Goal: Transaction & Acquisition: Purchase product/service

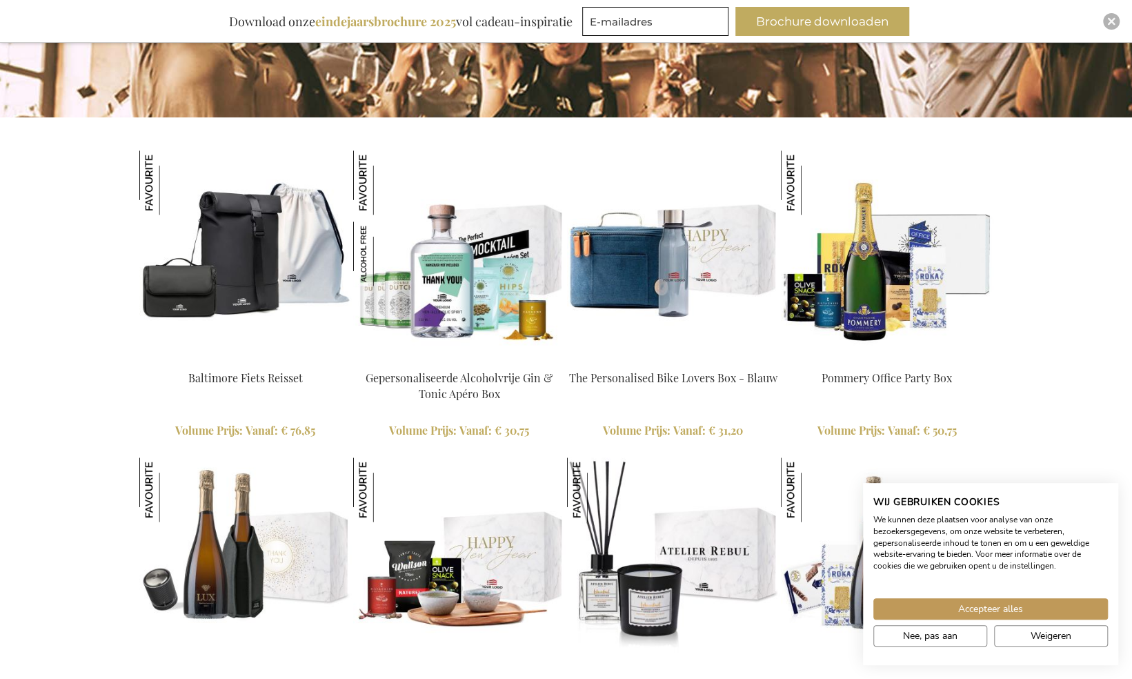
scroll to position [1302, 0]
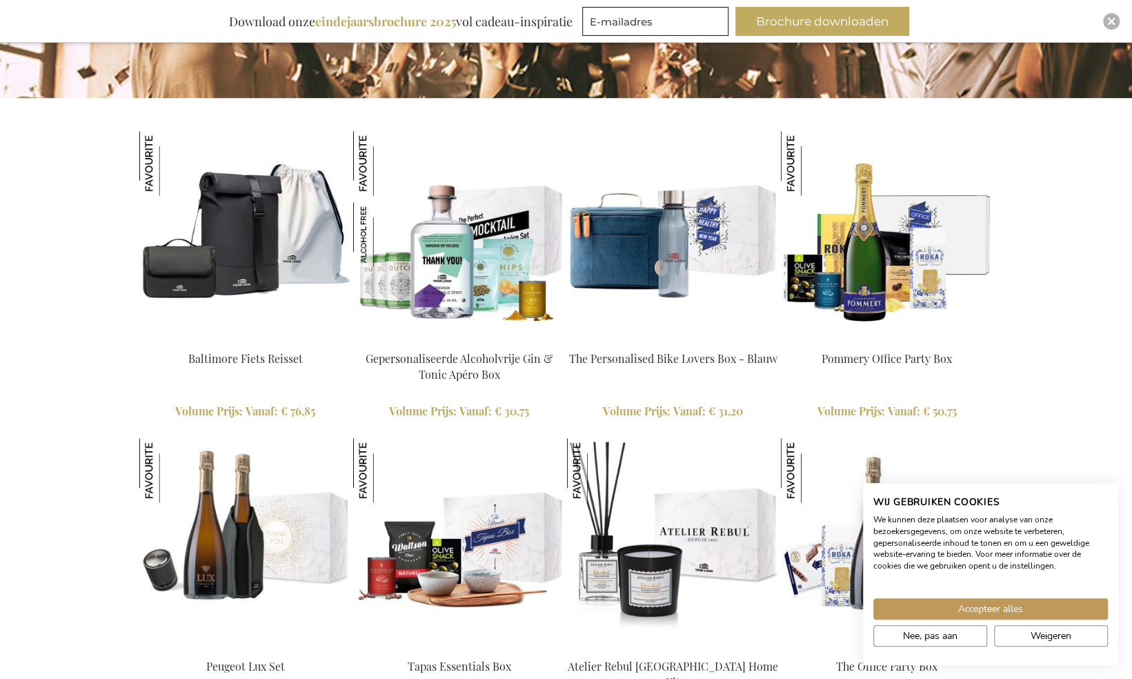
click at [685, 250] on img at bounding box center [673, 237] width 212 height 212
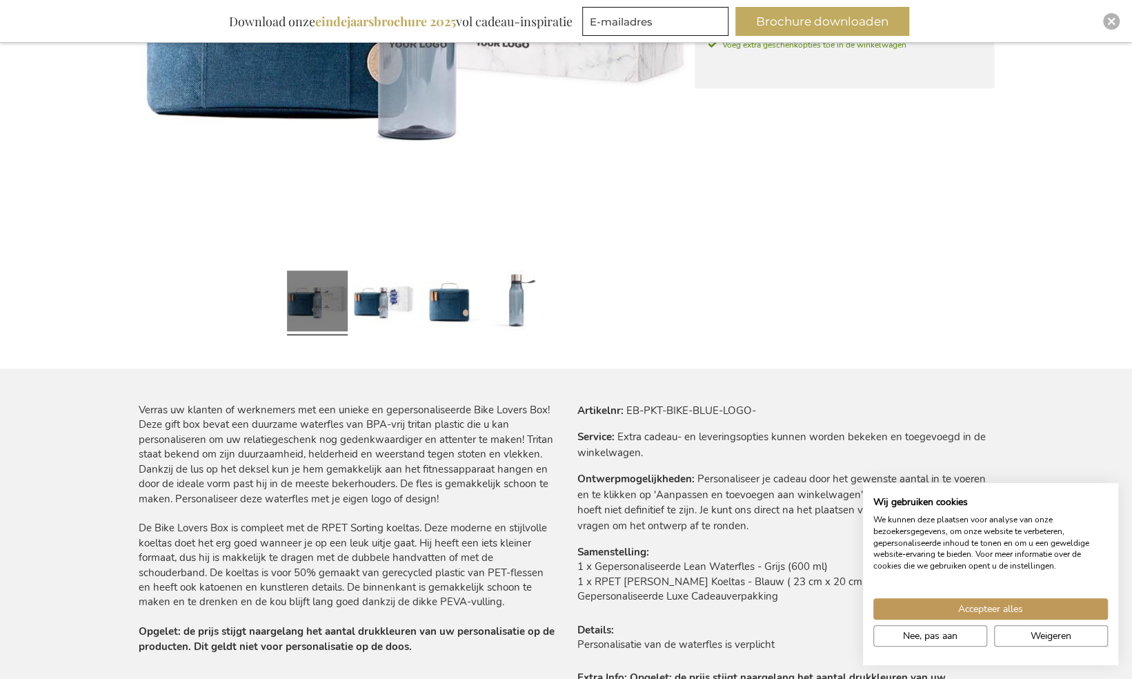
scroll to position [524, 0]
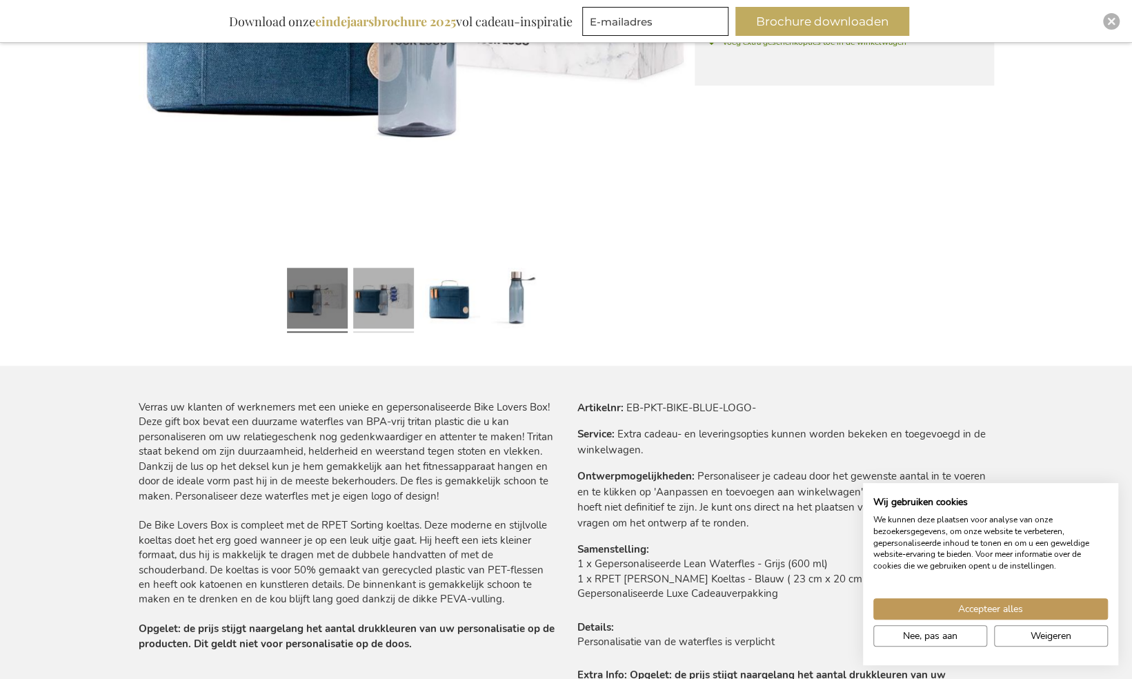
click at [394, 297] on link at bounding box center [383, 300] width 61 height 76
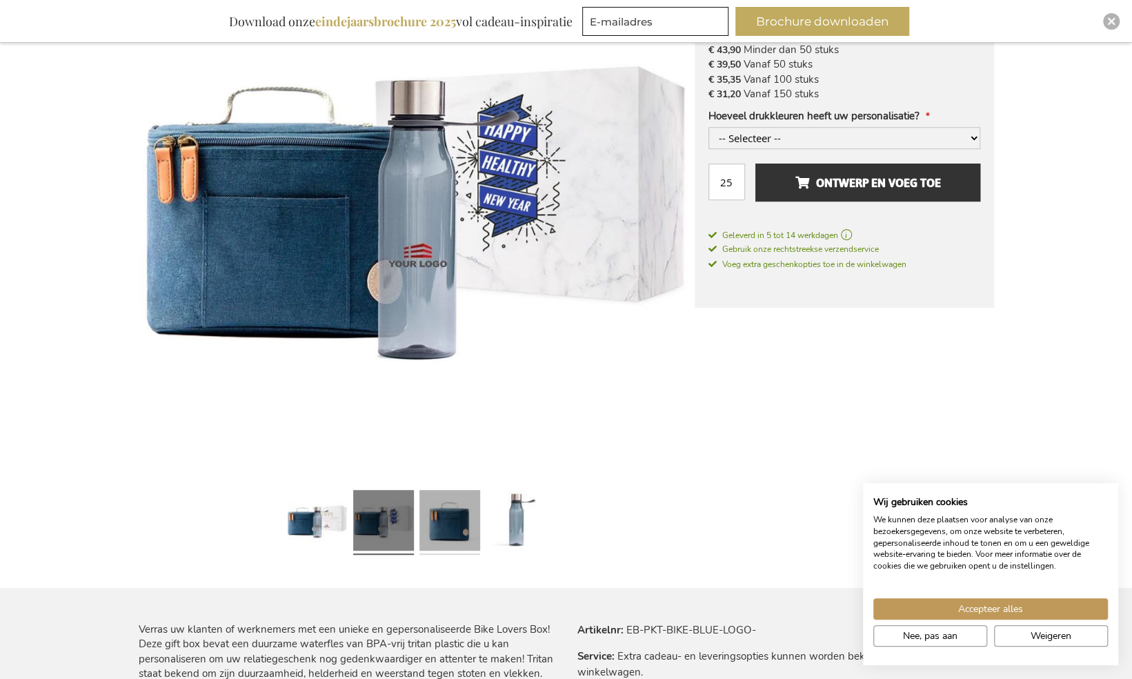
scroll to position [257, 0]
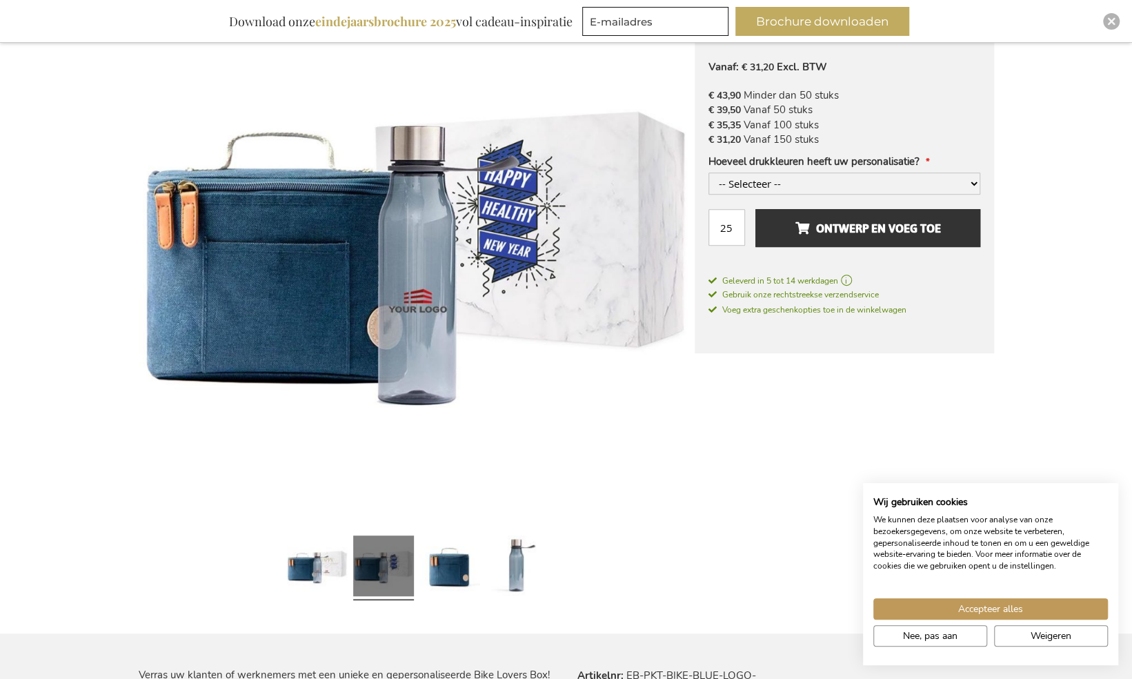
click at [396, 561] on link at bounding box center [383, 568] width 61 height 76
click at [445, 559] on link at bounding box center [449, 568] width 61 height 76
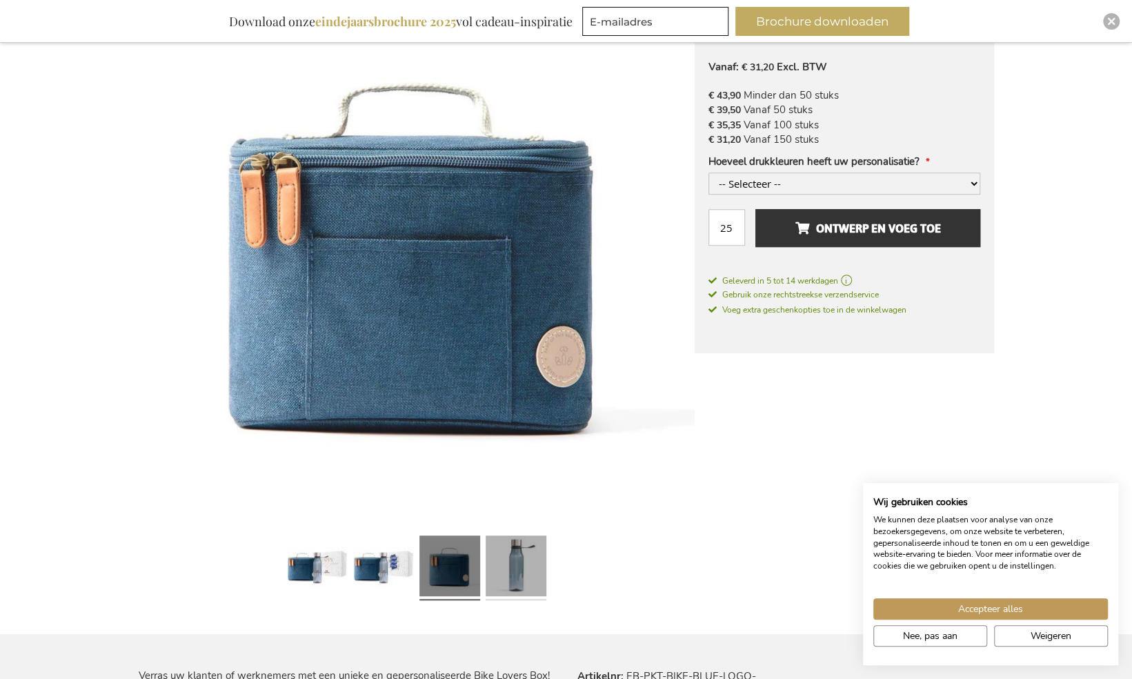
click at [513, 559] on link at bounding box center [515, 568] width 61 height 76
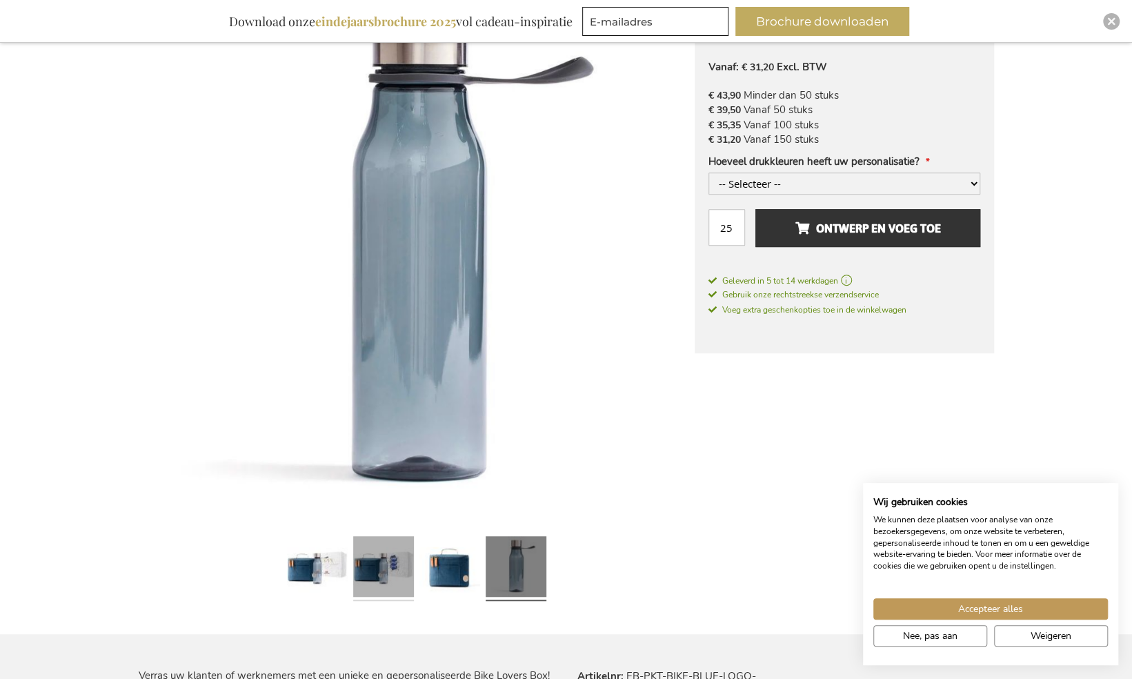
click at [404, 554] on link at bounding box center [383, 568] width 61 height 76
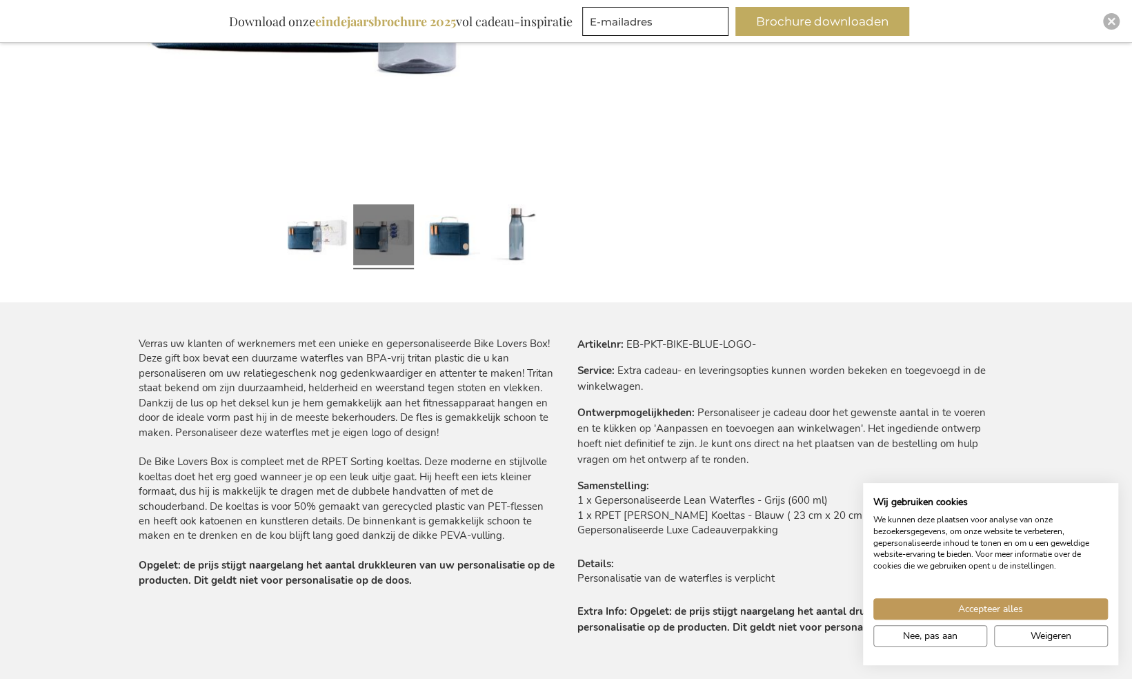
scroll to position [593, 0]
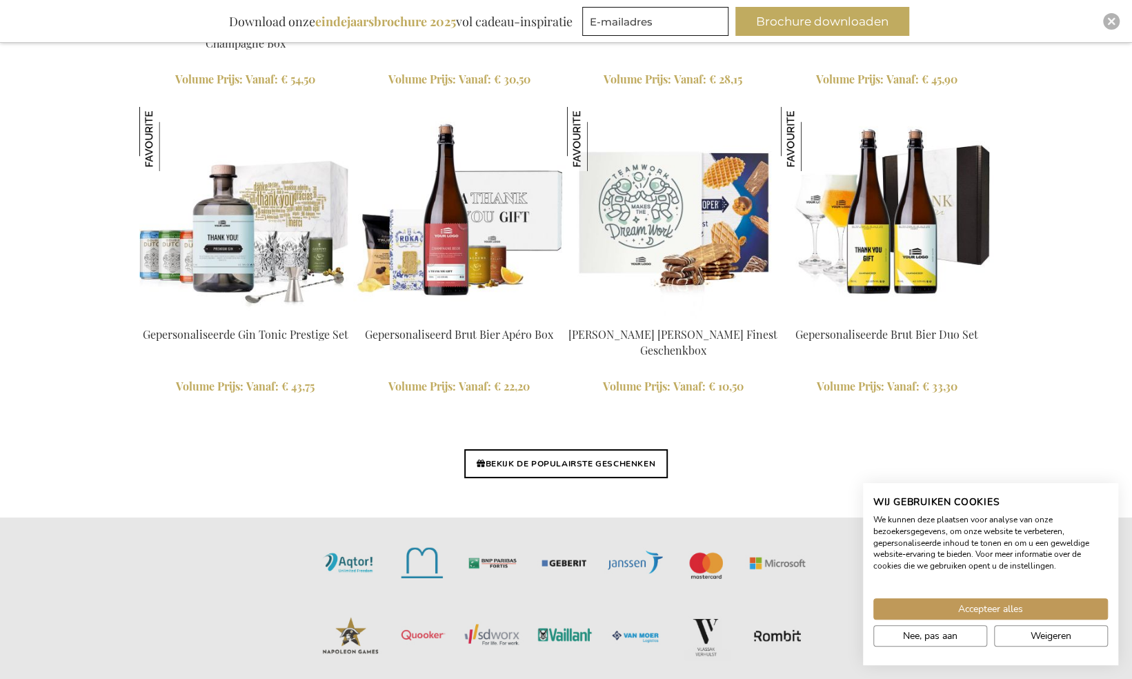
scroll to position [3168, 0]
click at [542, 463] on link "BEKIJK DE POPULAIRSTE GESCHENKEN" at bounding box center [565, 462] width 203 height 29
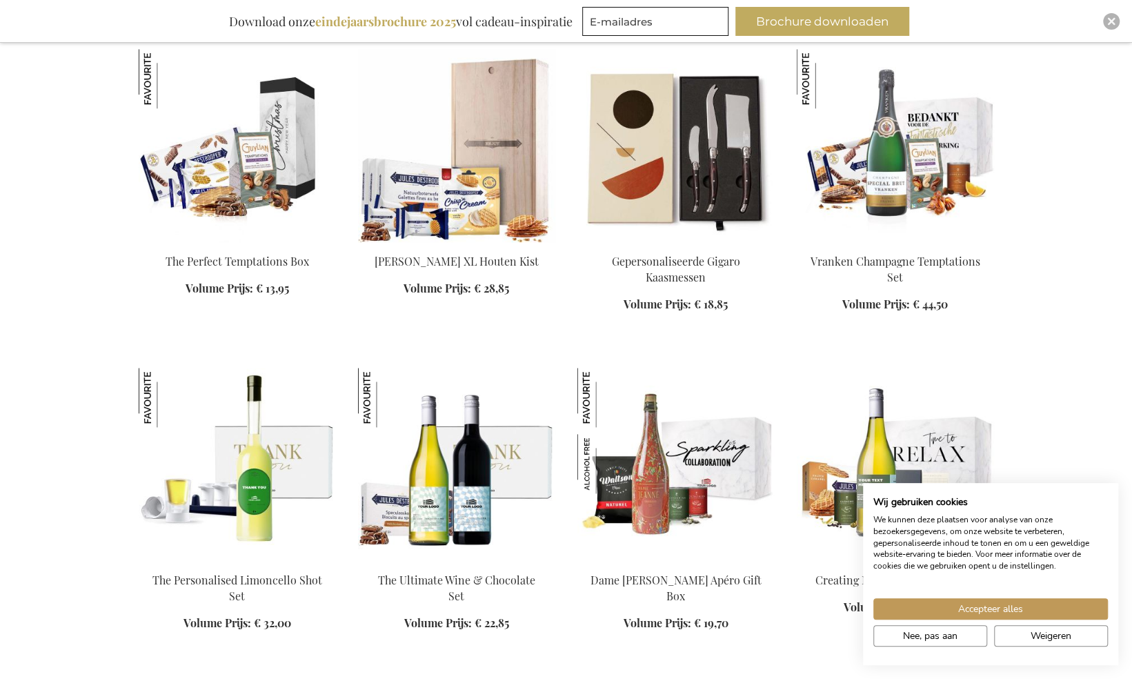
scroll to position [869, 0]
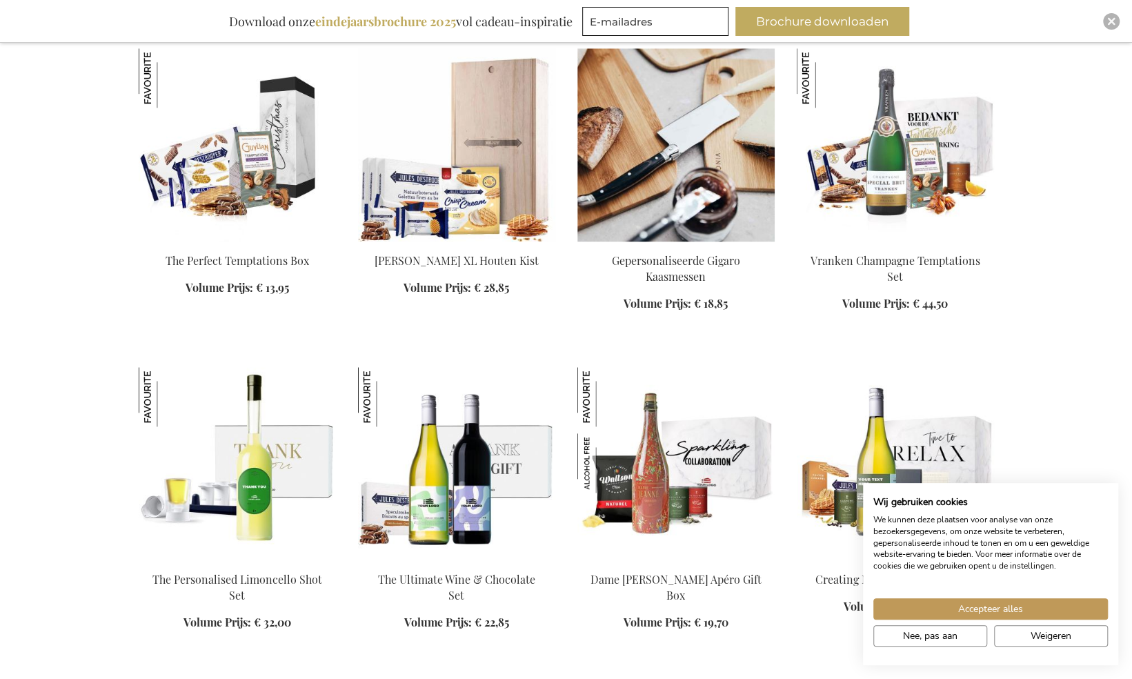
click at [679, 258] on div "In Winkelwagen" at bounding box center [675, 290] width 197 height 74
click at [683, 306] on div "In Winkelwagen" at bounding box center [675, 290] width 197 height 74
click at [661, 137] on img at bounding box center [675, 144] width 197 height 193
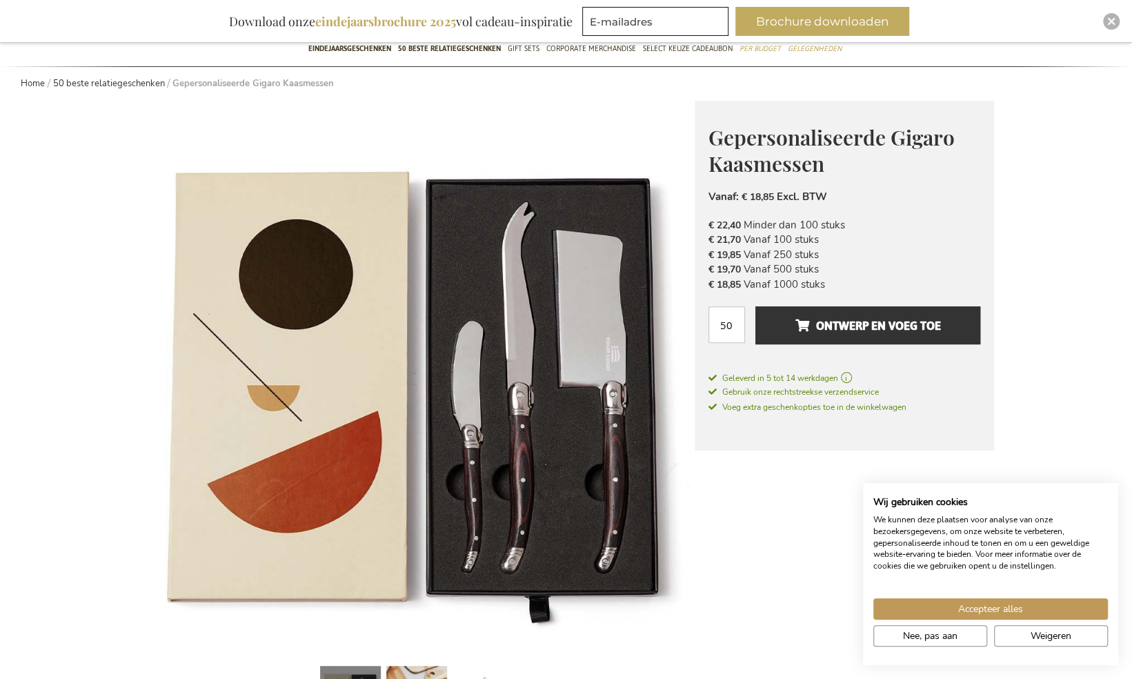
scroll to position [137, 0]
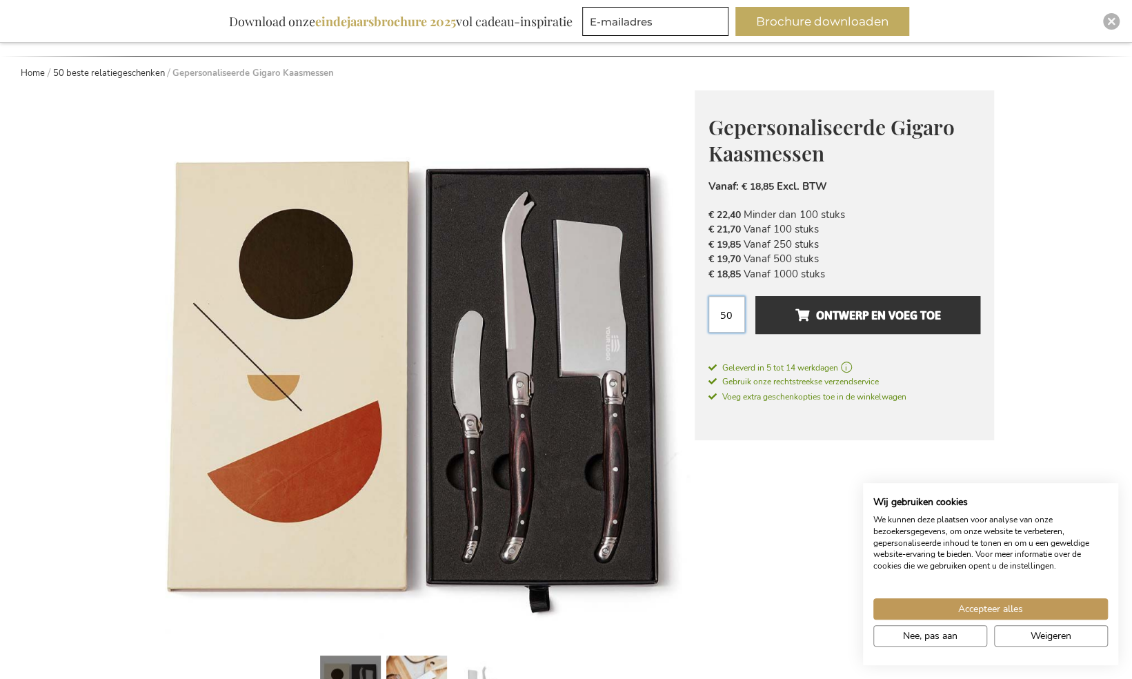
drag, startPoint x: 740, startPoint y: 312, endPoint x: 687, endPoint y: 312, distance: 53.1
type input "3"
click at [964, 250] on li "€ 19,85 Vanaf 250 stuks" at bounding box center [844, 244] width 272 height 14
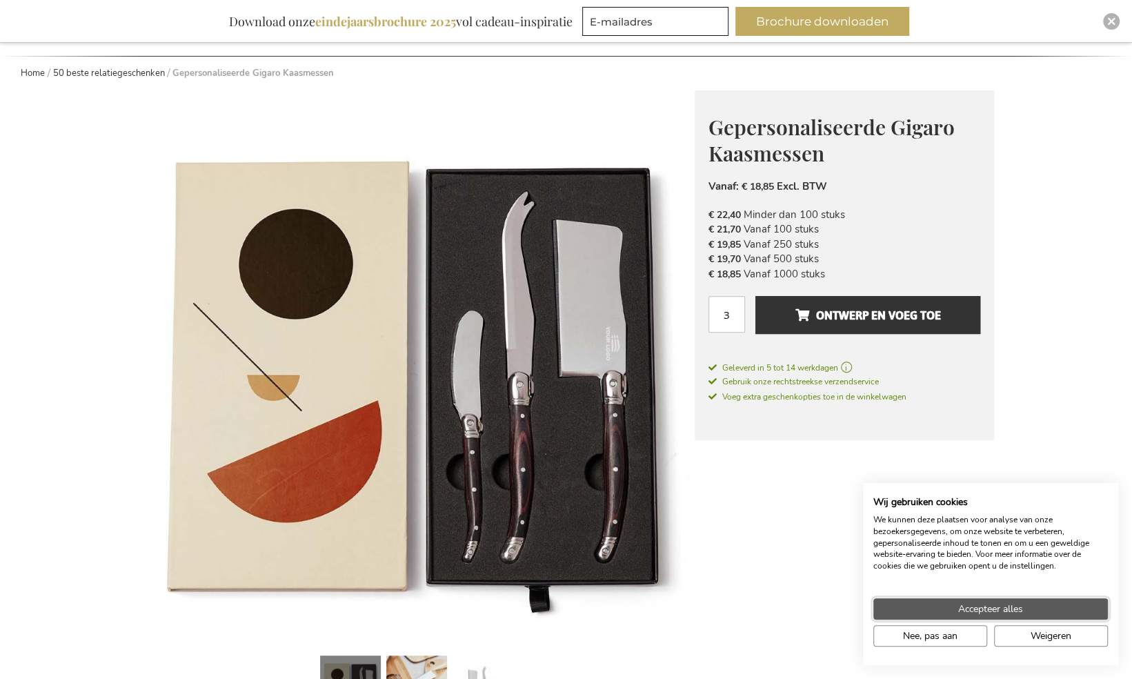
click at [1013, 599] on button "Accepteer alles" at bounding box center [990, 608] width 234 height 21
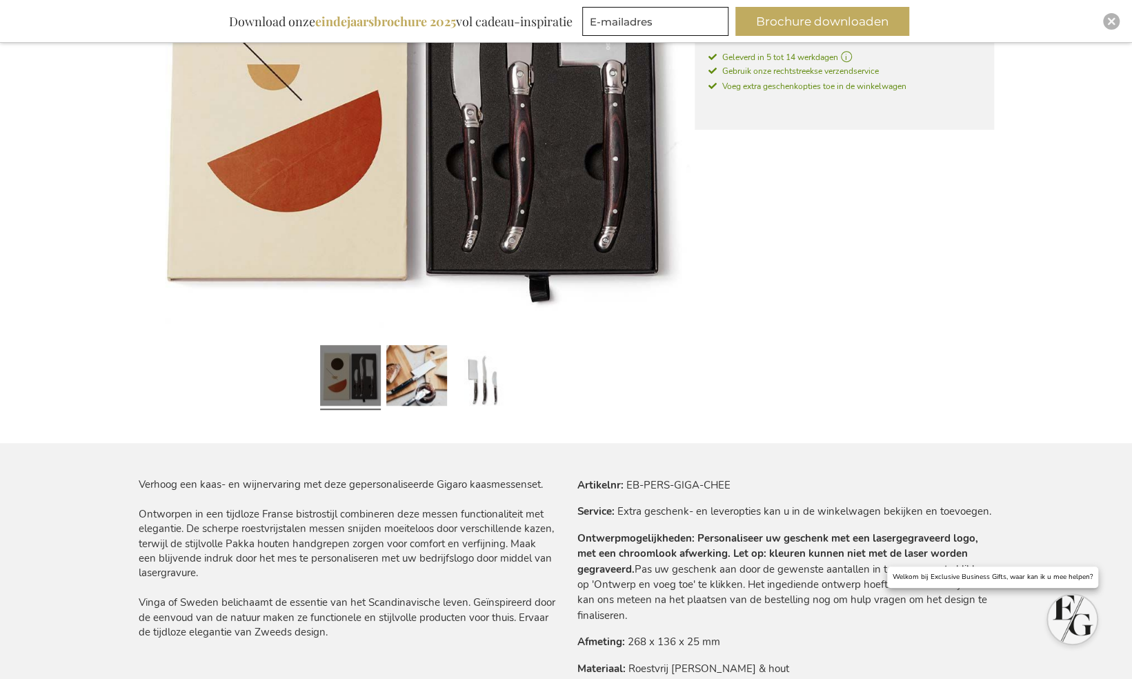
scroll to position [448, 0]
click at [407, 379] on link at bounding box center [416, 377] width 61 height 76
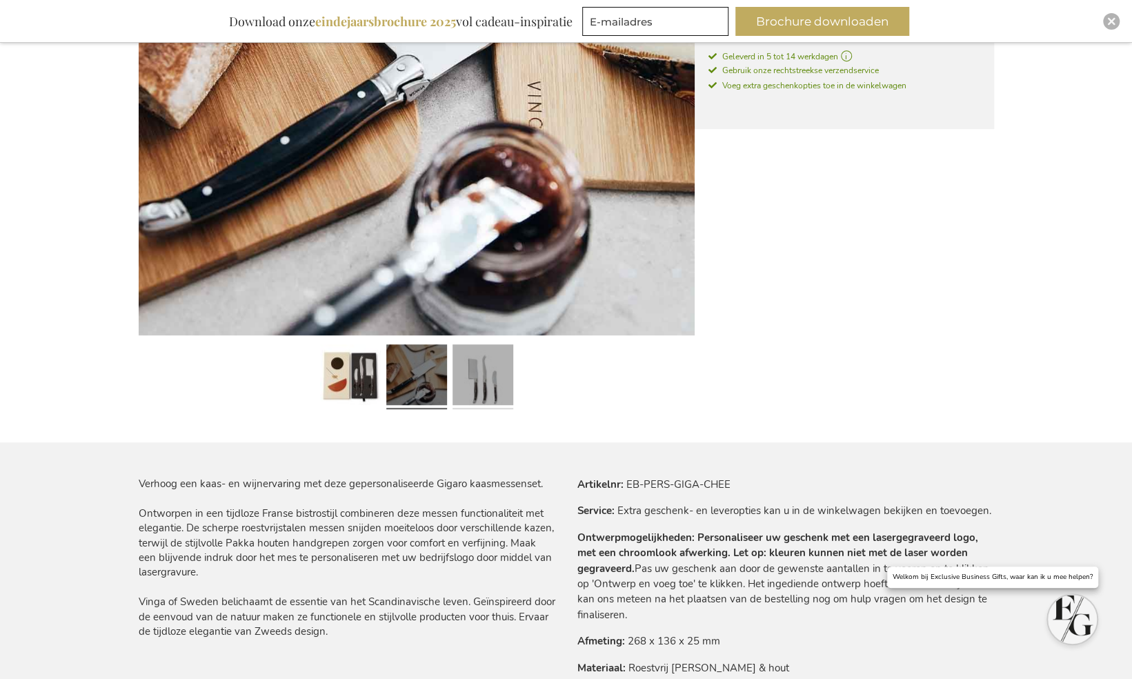
click at [484, 399] on link at bounding box center [482, 377] width 61 height 76
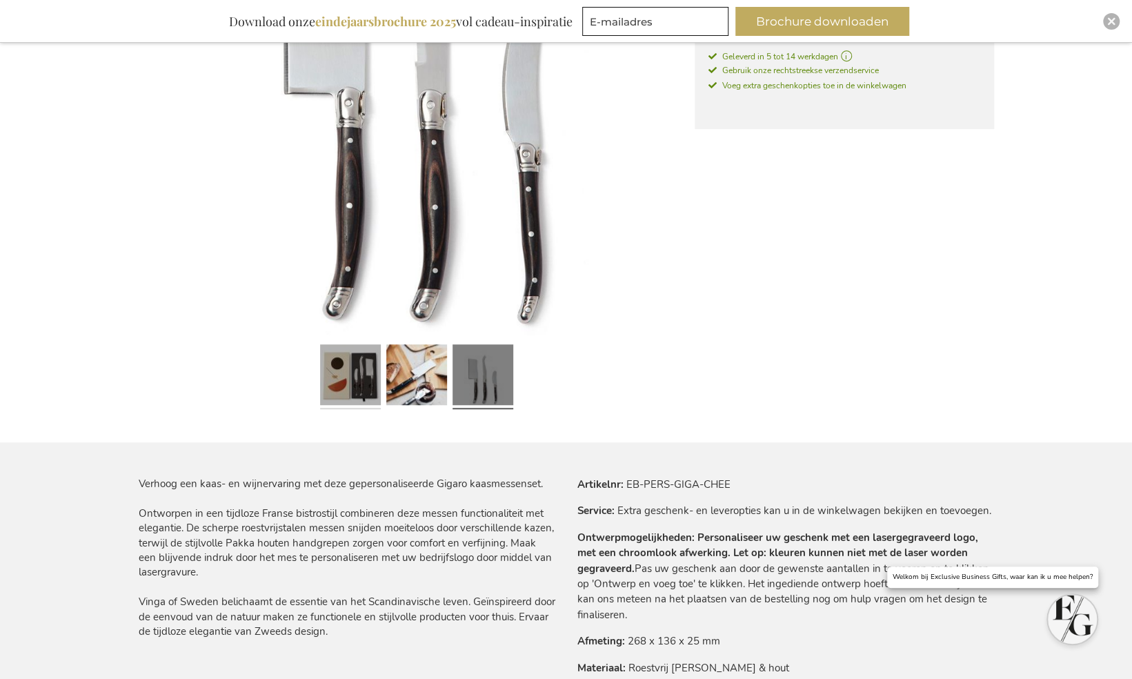
click at [345, 369] on link at bounding box center [350, 377] width 61 height 76
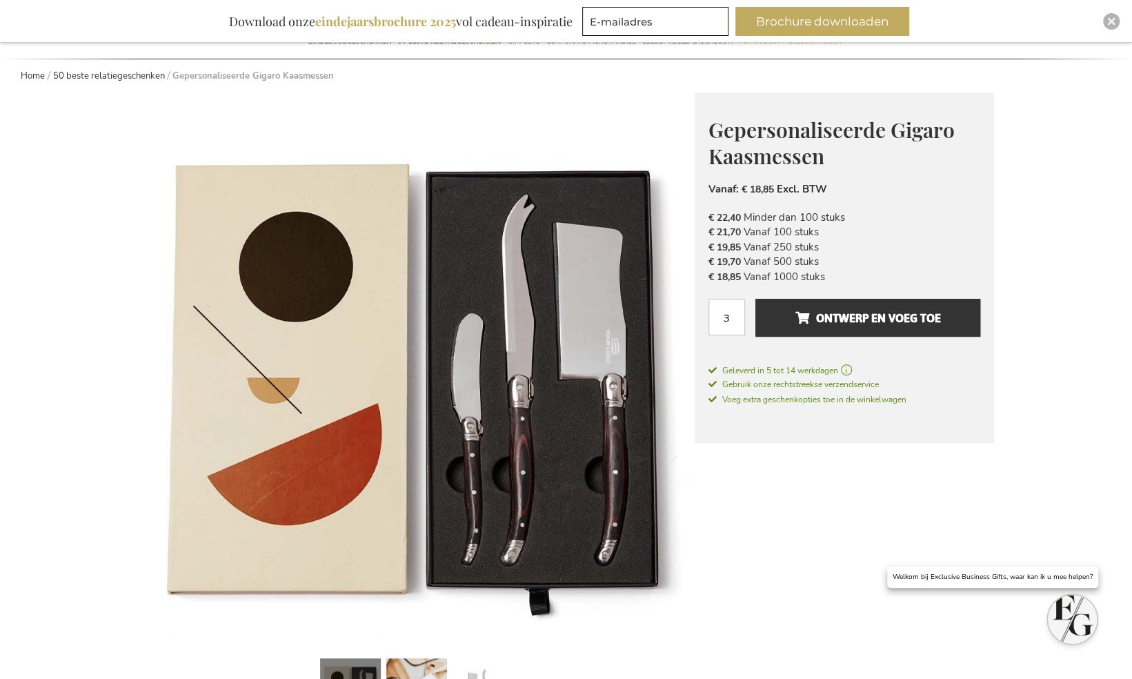
scroll to position [123, 0]
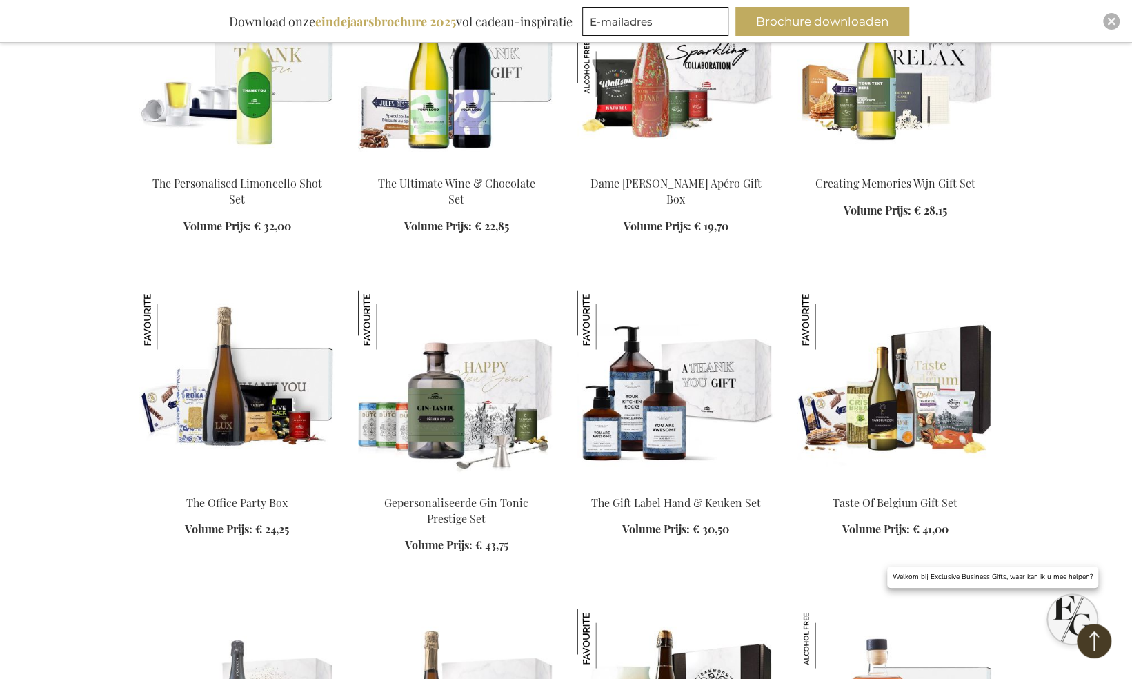
scroll to position [1273, 0]
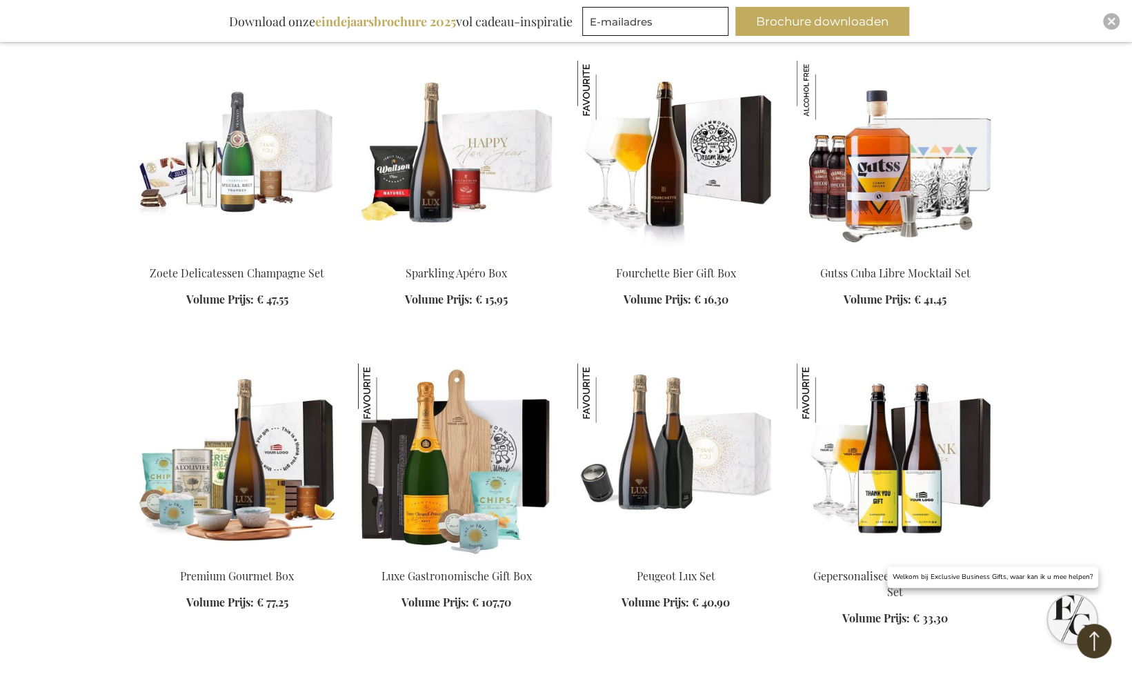
scroll to position [1967, 0]
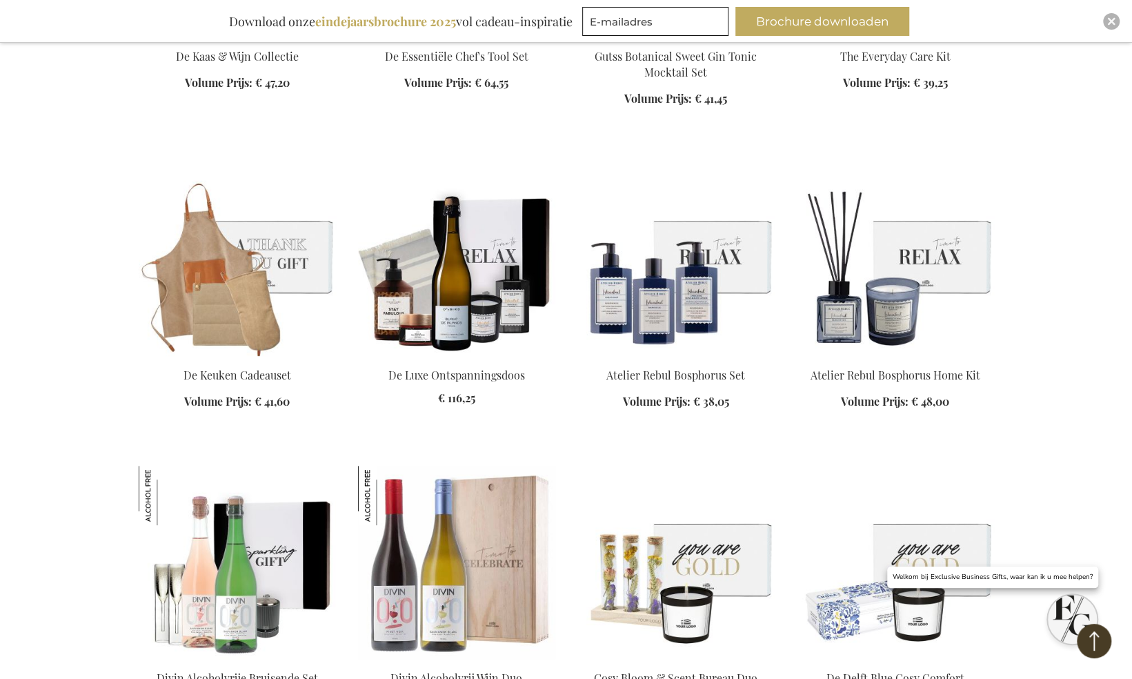
scroll to position [3598, 0]
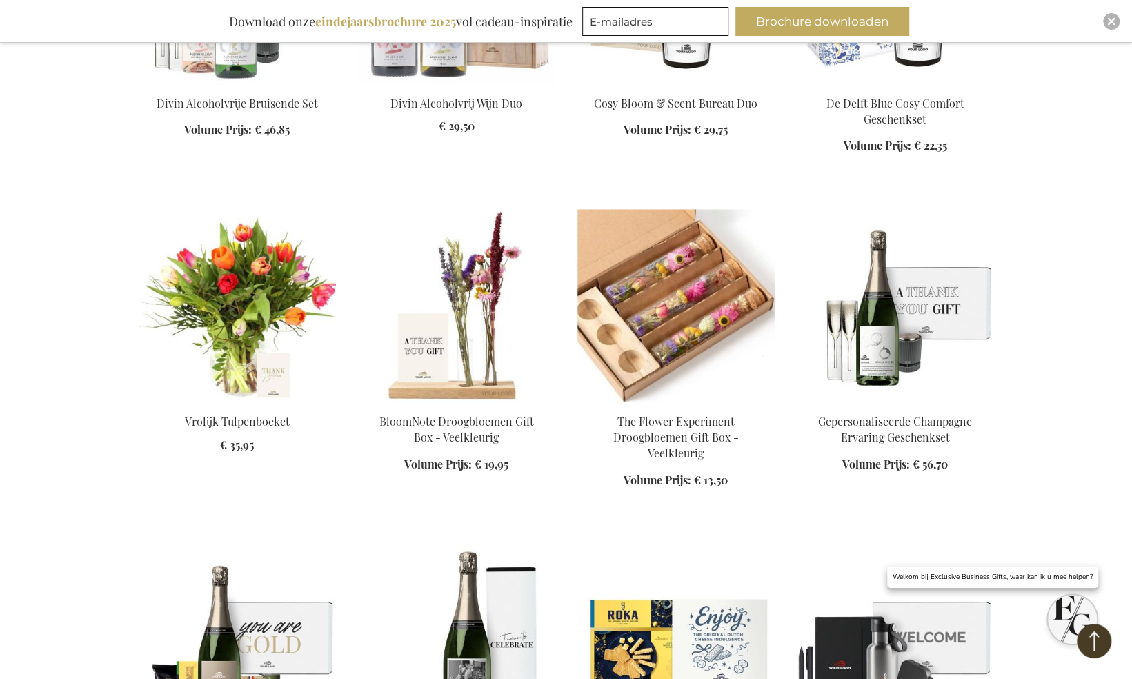
scroll to position [4200, 0]
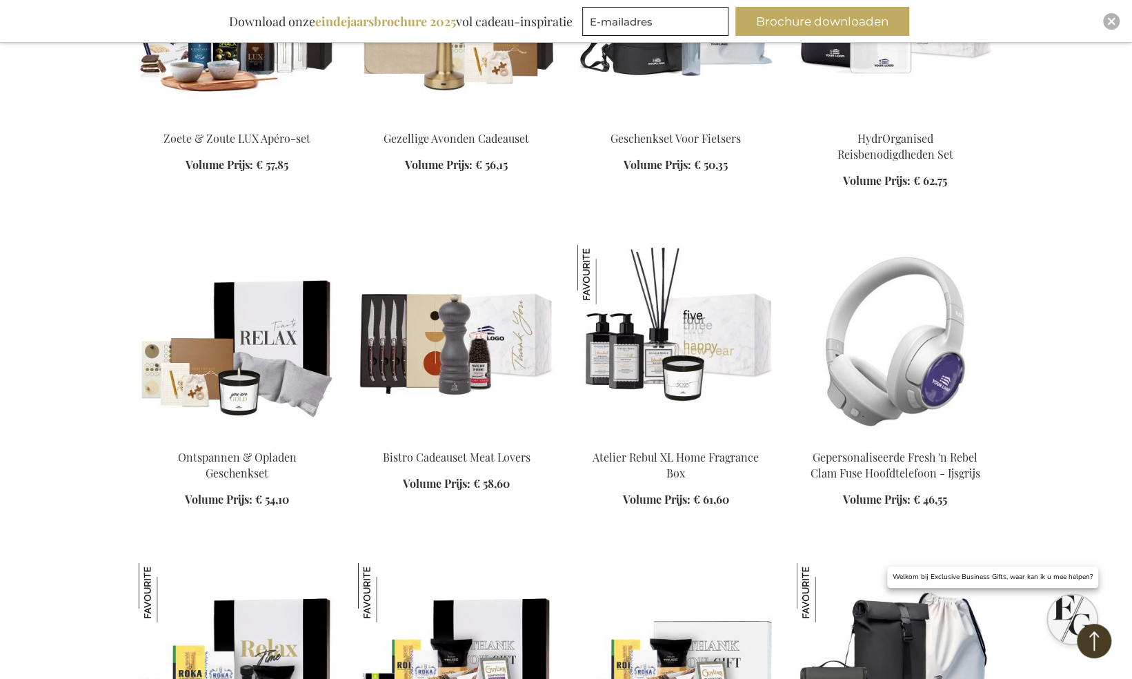
scroll to position [5763, 0]
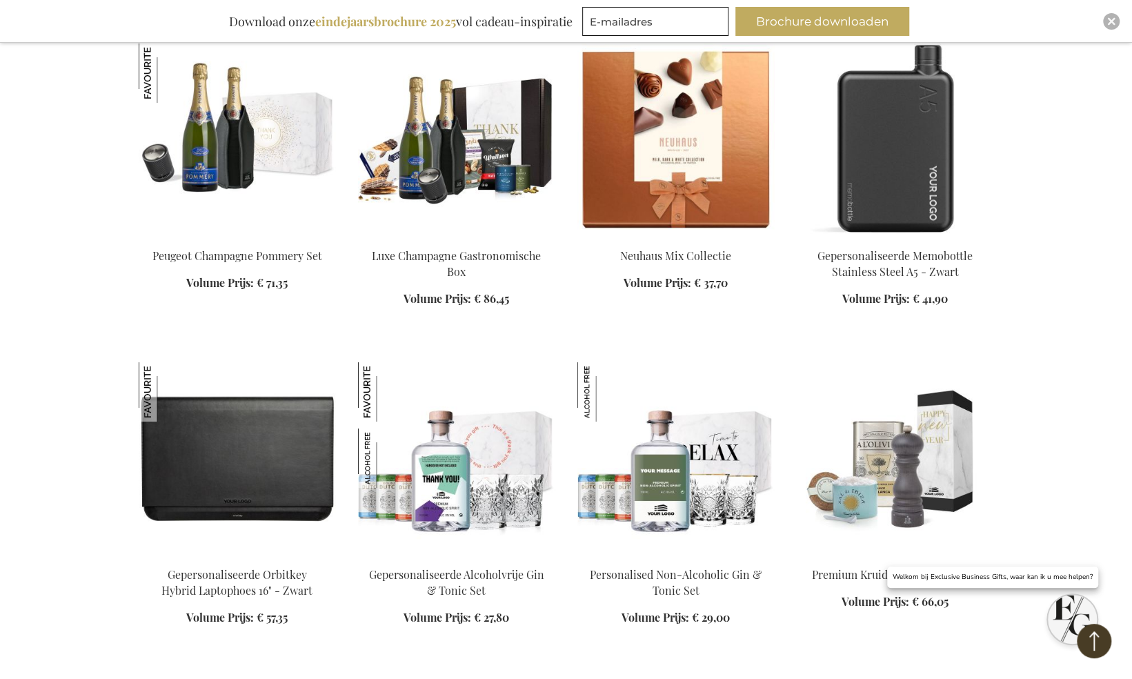
scroll to position [6576, 0]
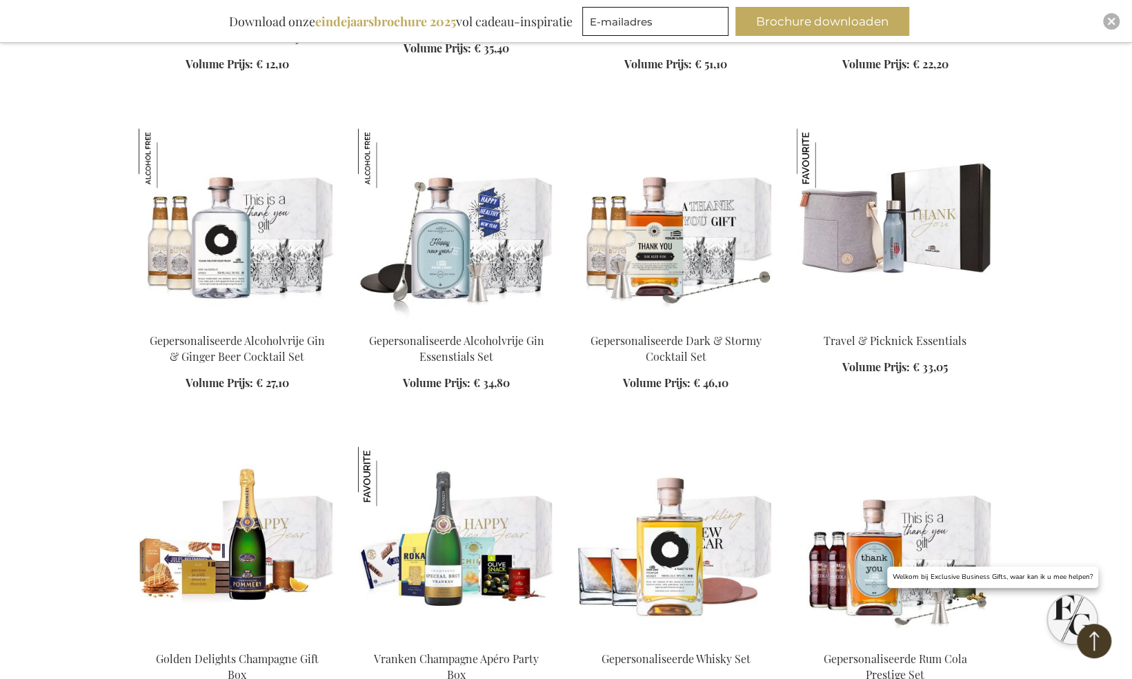
scroll to position [7763, 0]
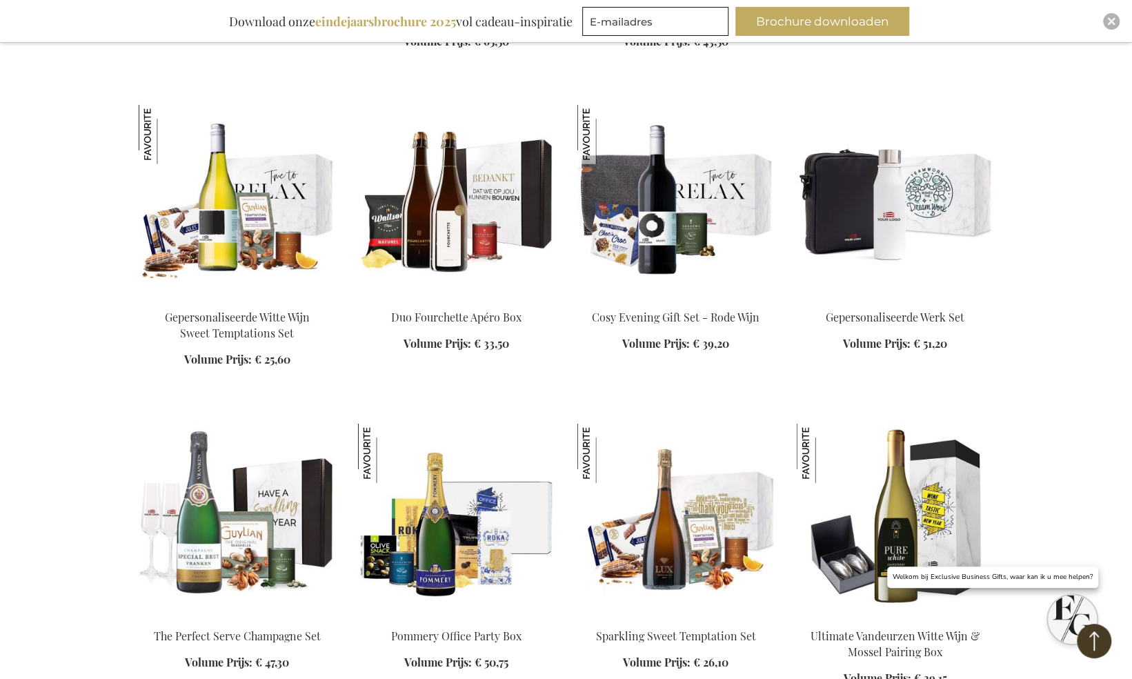
scroll to position [9073, 0]
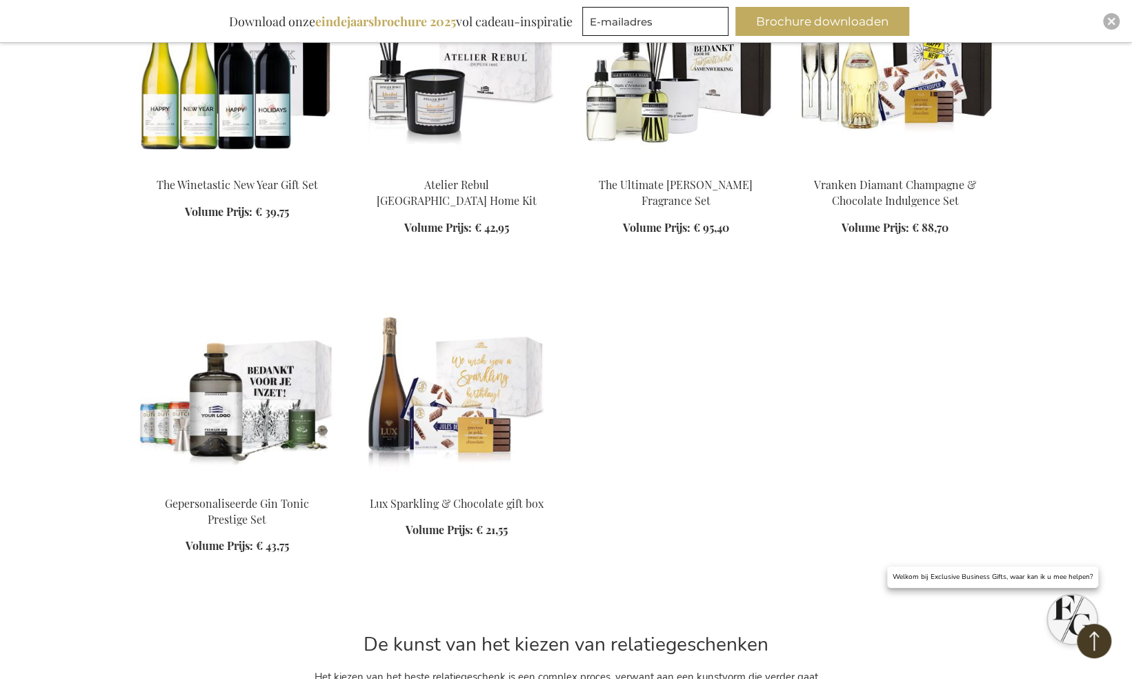
scroll to position [10851, 0]
